Goal: Information Seeking & Learning: Learn about a topic

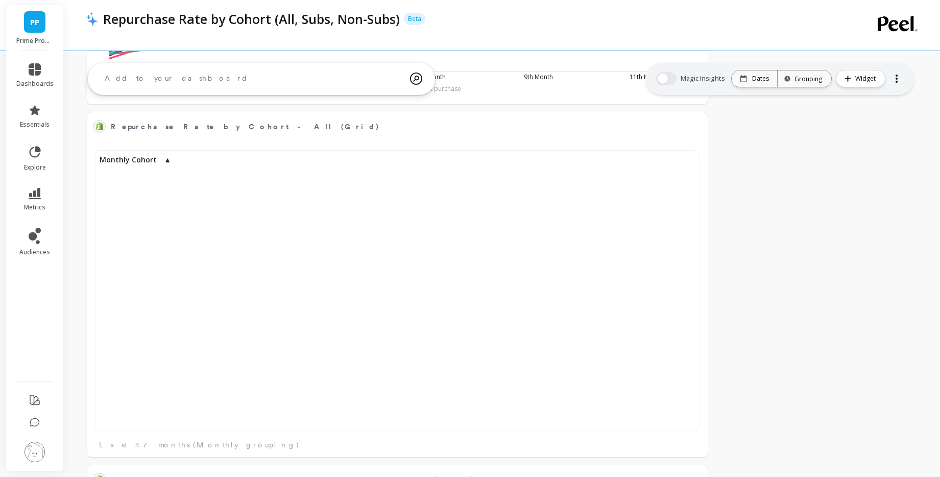
scroll to position [281, 599]
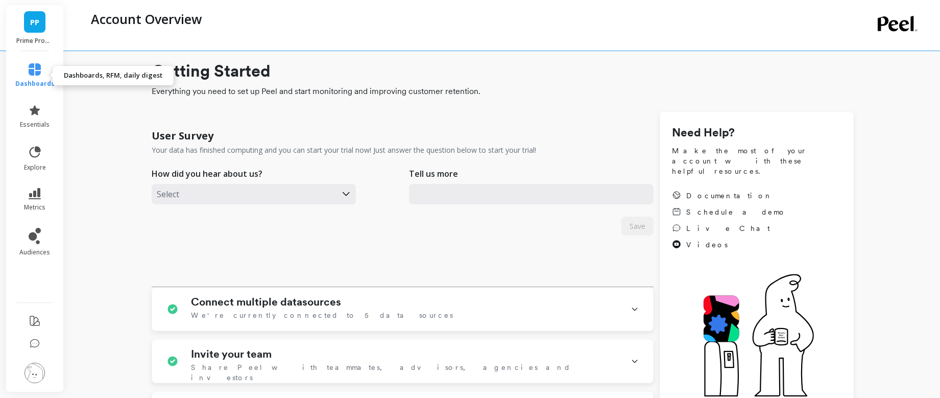
click at [45, 80] on span "dashboards" at bounding box center [34, 84] width 39 height 8
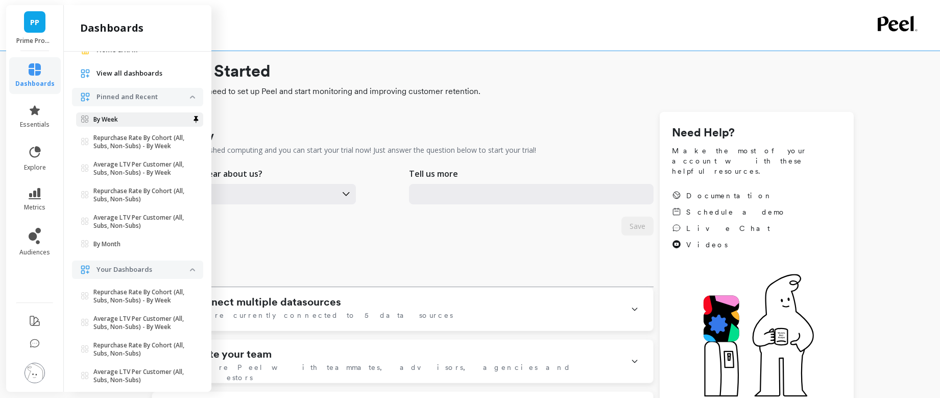
scroll to position [54, 0]
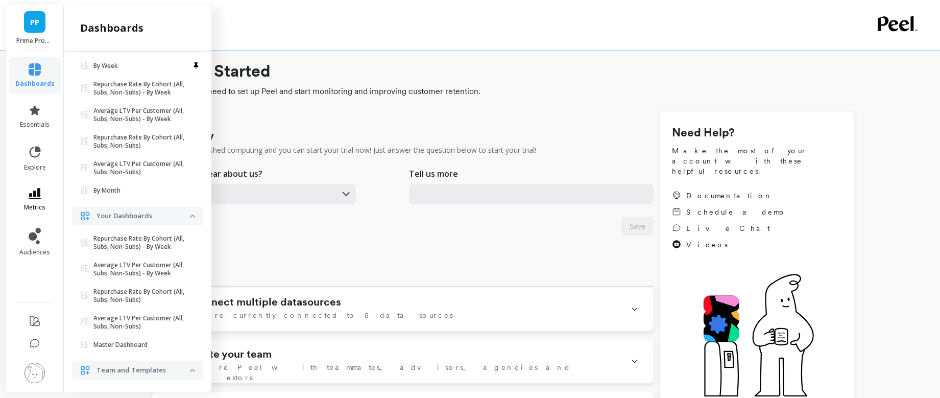
click at [40, 193] on icon at bounding box center [35, 193] width 12 height 11
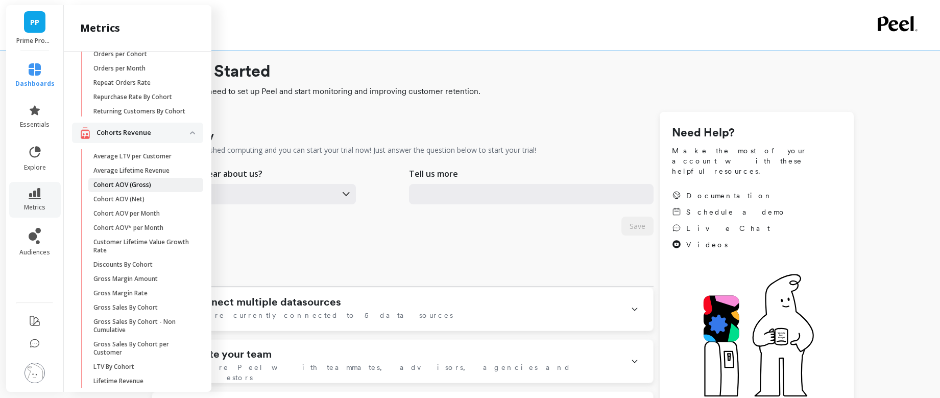
scroll to position [137, 0]
click at [143, 159] on link "Average LTV per Customer" at bounding box center [145, 155] width 115 height 14
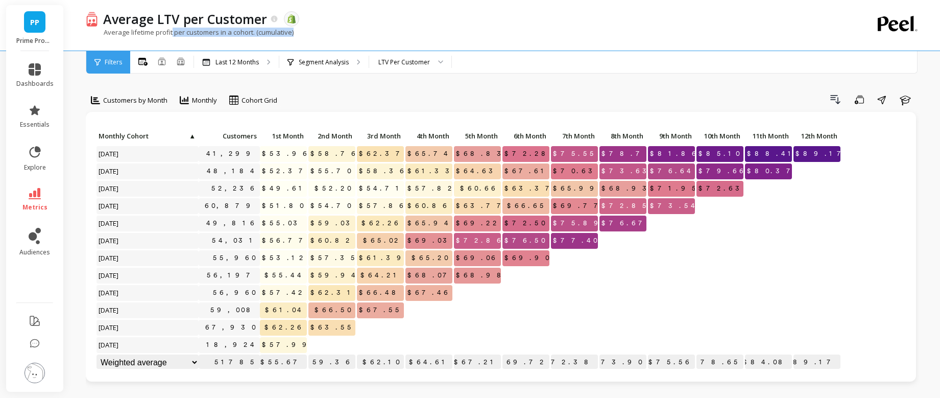
drag, startPoint x: 173, startPoint y: 31, endPoint x: 308, endPoint y: 32, distance: 135.3
click at [308, 32] on div "Average lifetime profit per customers in a cohort. (cumulative)" at bounding box center [461, 37] width 750 height 19
click at [408, 26] on div "Average LTV per Customer The data you are viewing comes from: Shopify Average l…" at bounding box center [461, 25] width 750 height 51
click at [274, 20] on icon at bounding box center [274, 18] width 7 height 7
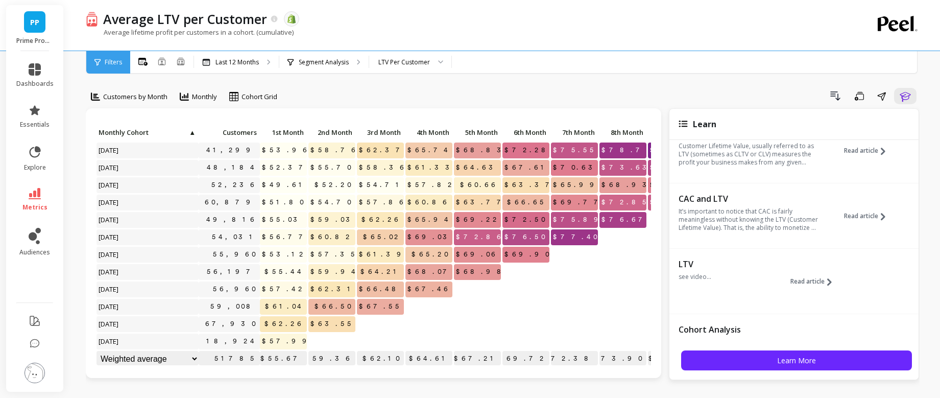
scroll to position [84, 0]
